Goal: Task Accomplishment & Management: Complete application form

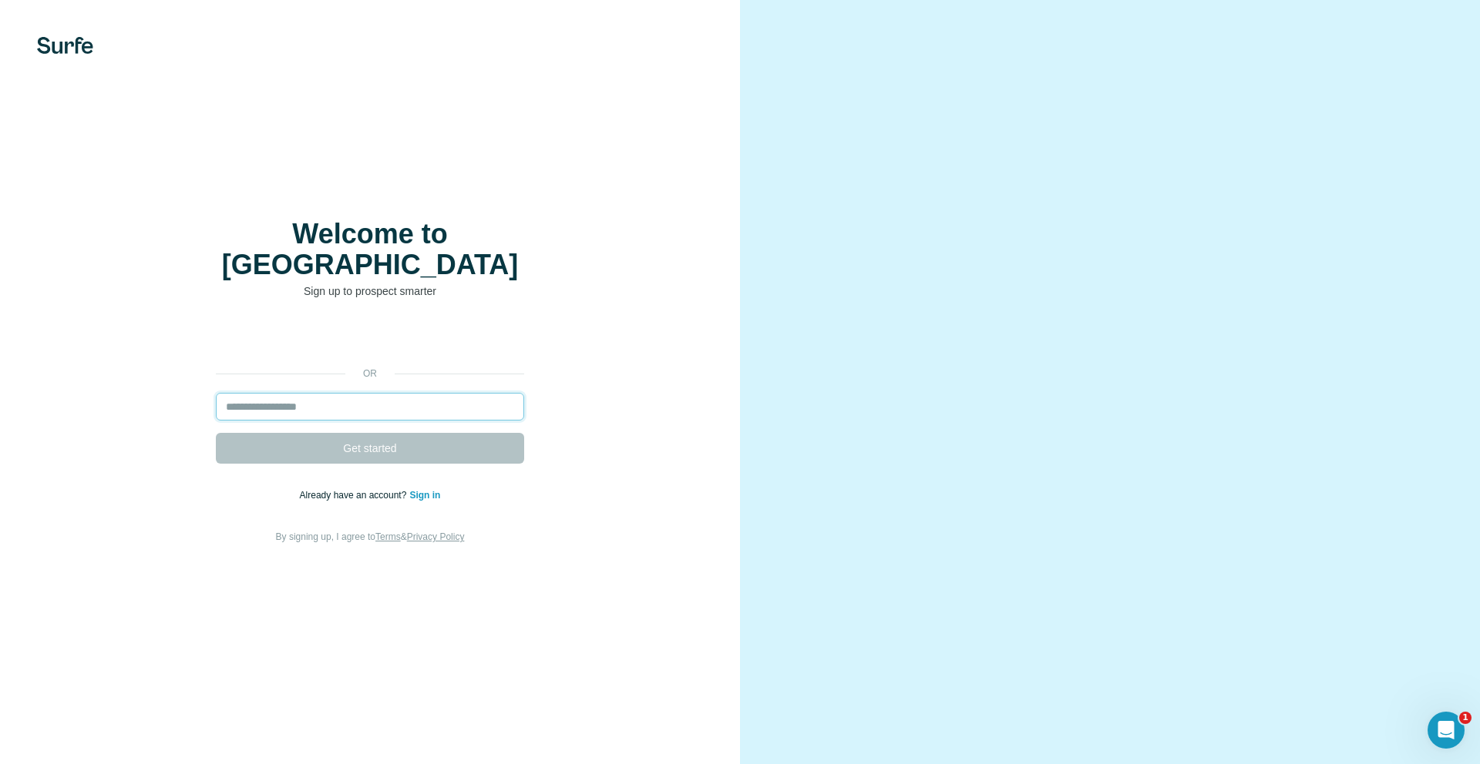
click at [287, 393] on input "email" at bounding box center [370, 407] width 308 height 28
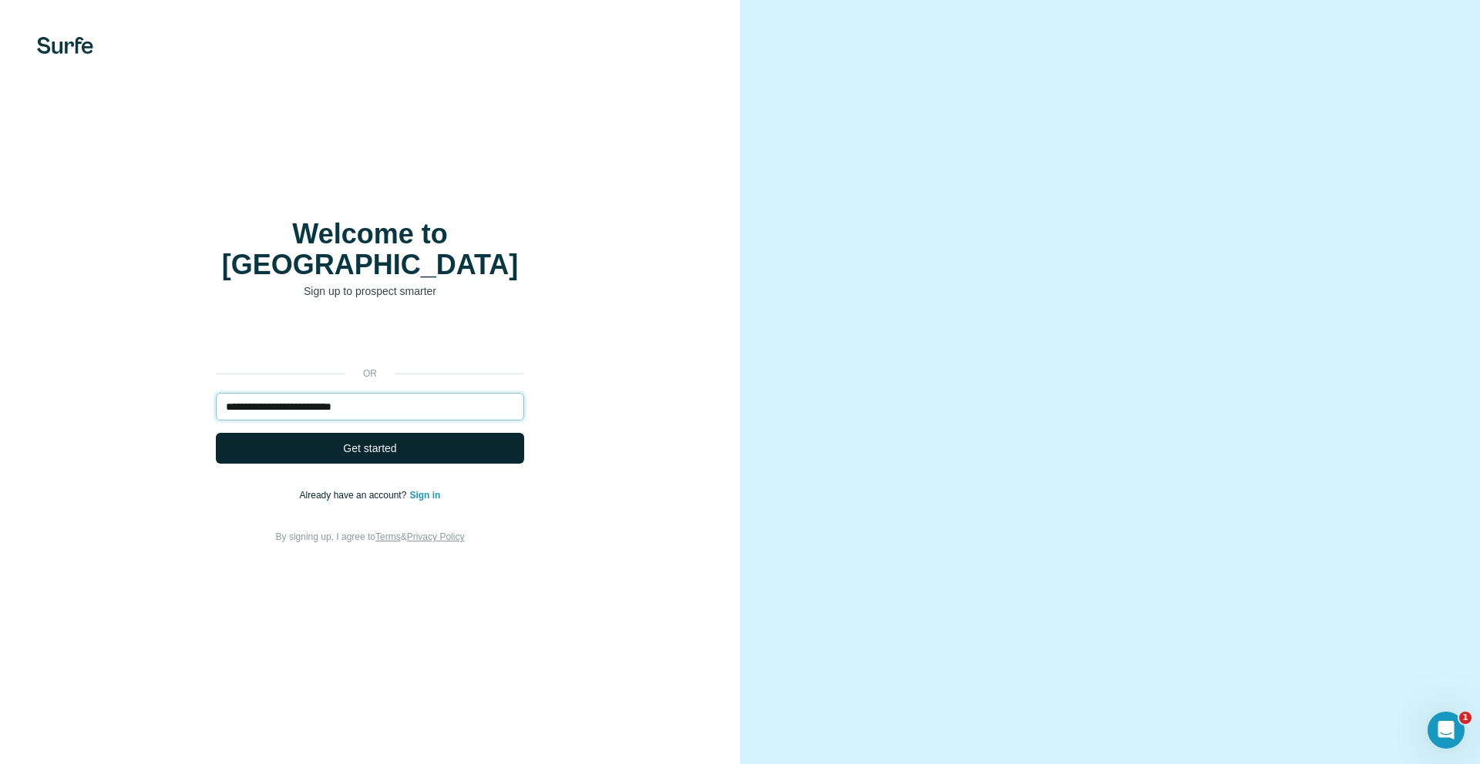
type input "**********"
click at [326, 433] on button "Get started" at bounding box center [370, 448] width 308 height 31
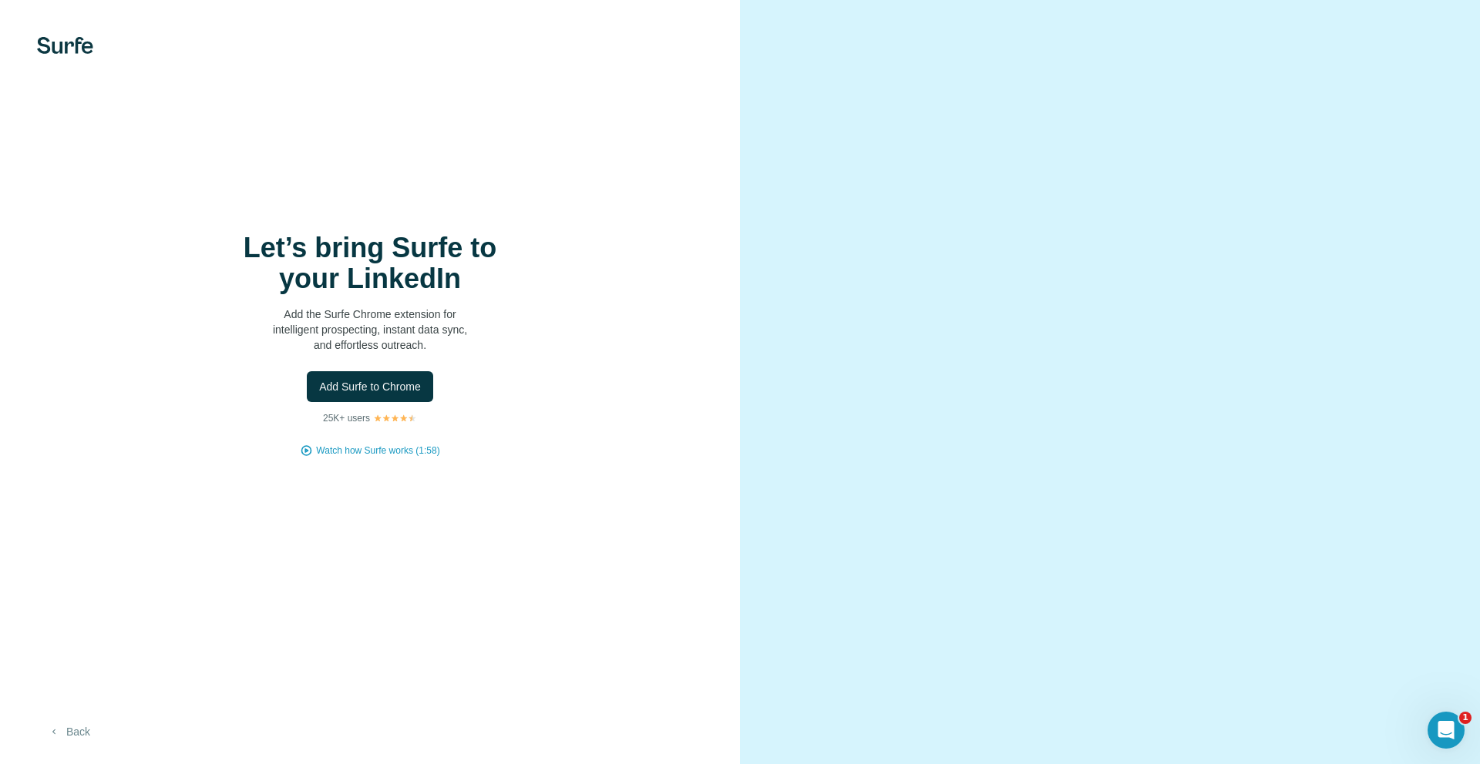
click at [76, 728] on button "Back" at bounding box center [69, 732] width 64 height 28
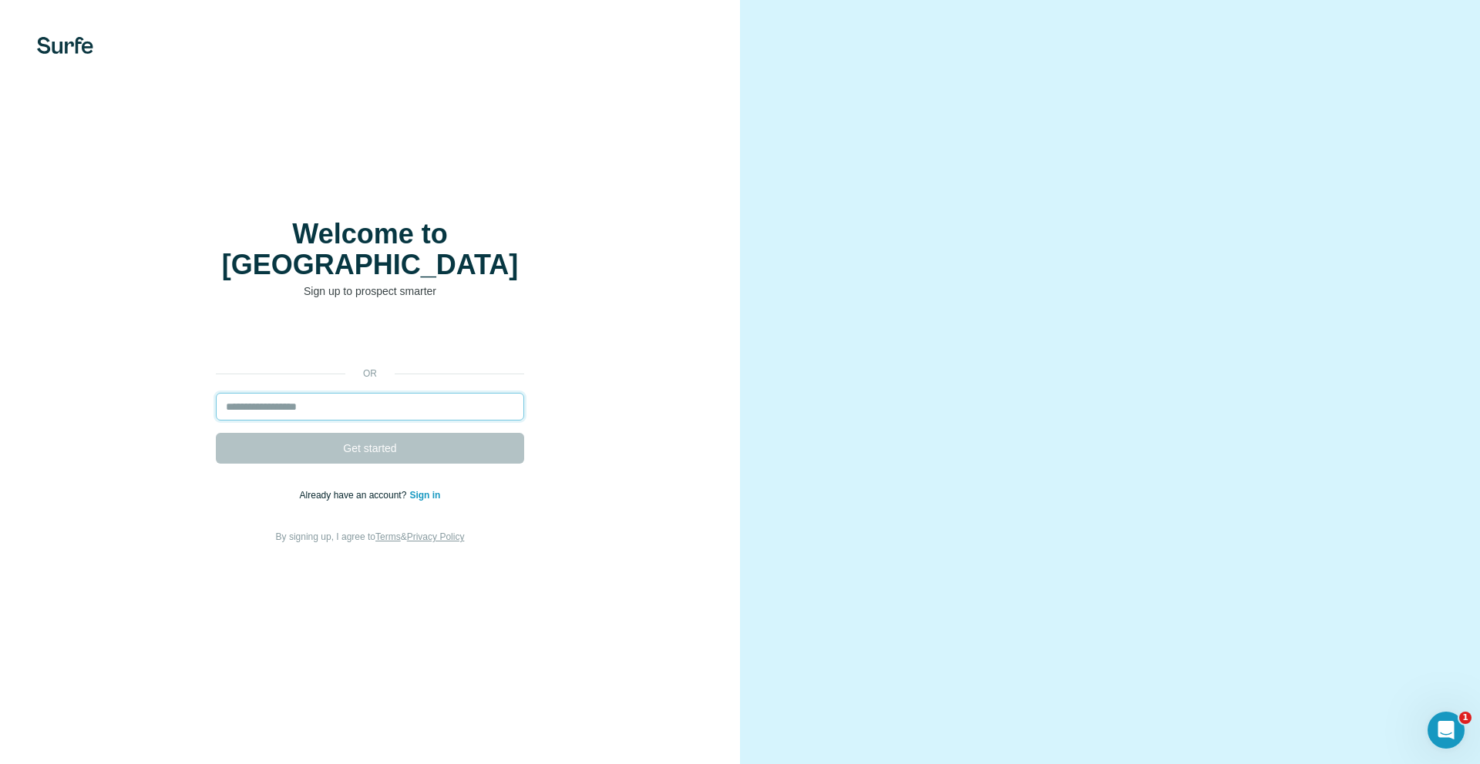
click at [372, 393] on input "email" at bounding box center [370, 407] width 308 height 28
click at [428, 490] on link "Sign in" at bounding box center [424, 495] width 31 height 11
